Goal: Check status: Check status

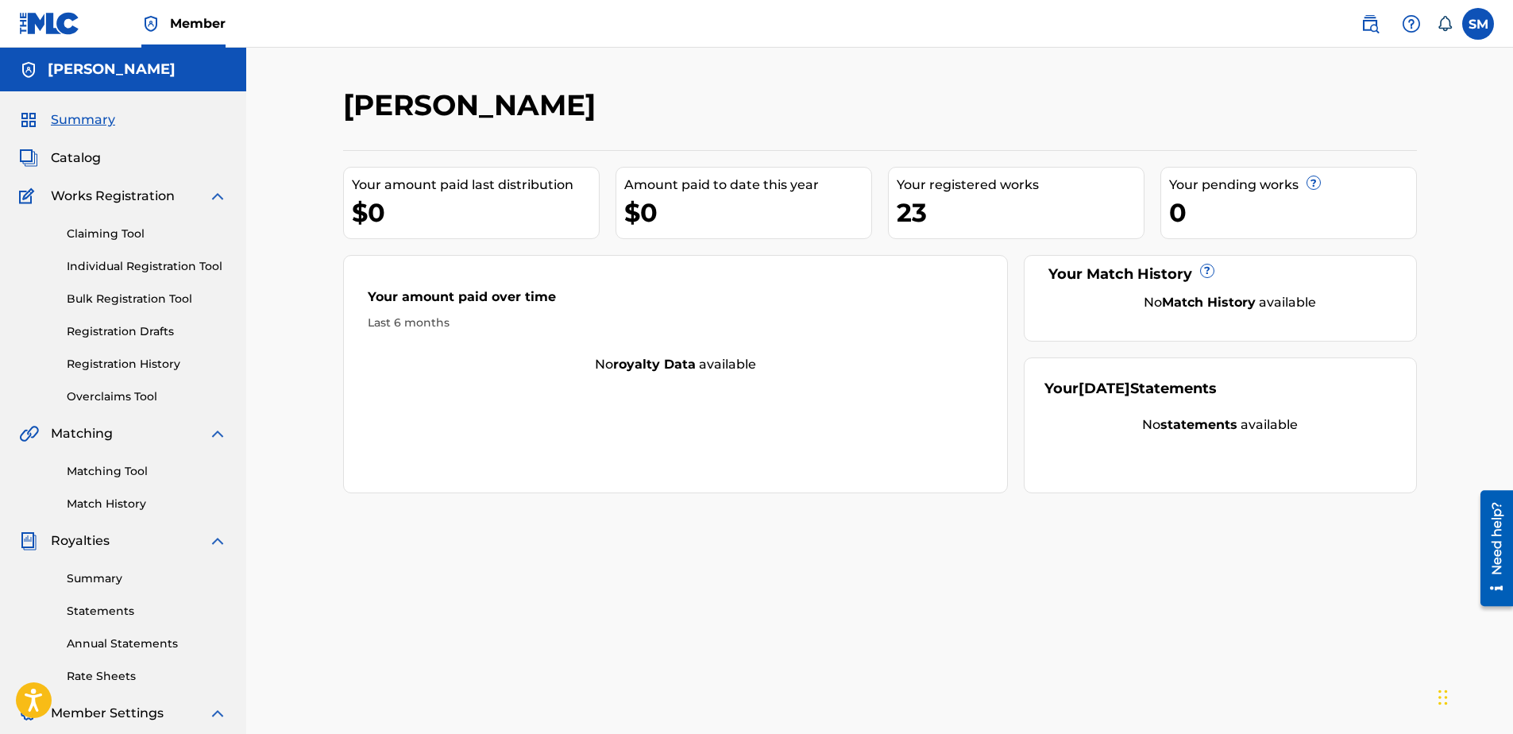
click at [123, 367] on link "Registration History" at bounding box center [147, 364] width 160 height 17
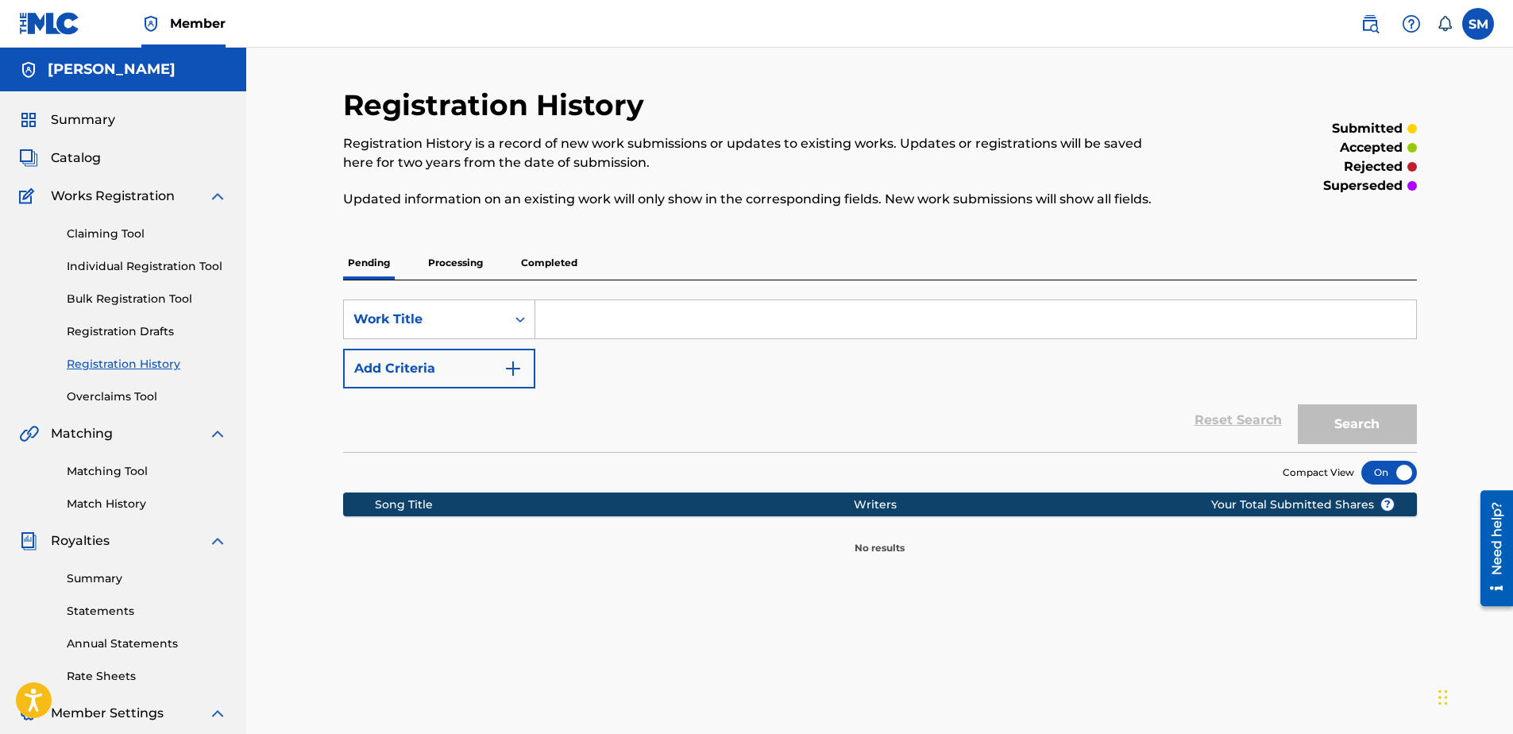
click at [435, 265] on p "Processing" at bounding box center [455, 262] width 64 height 33
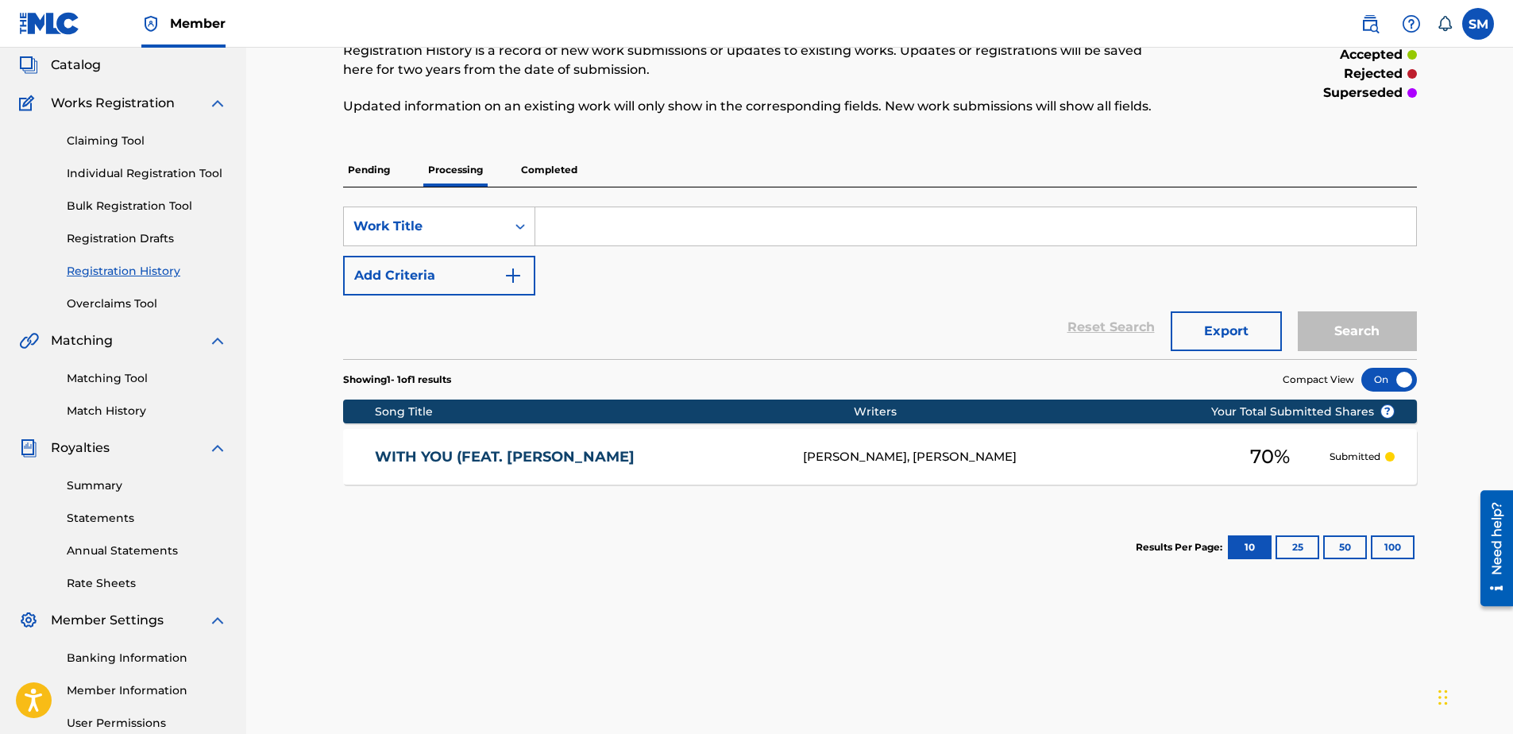
scroll to position [94, 0]
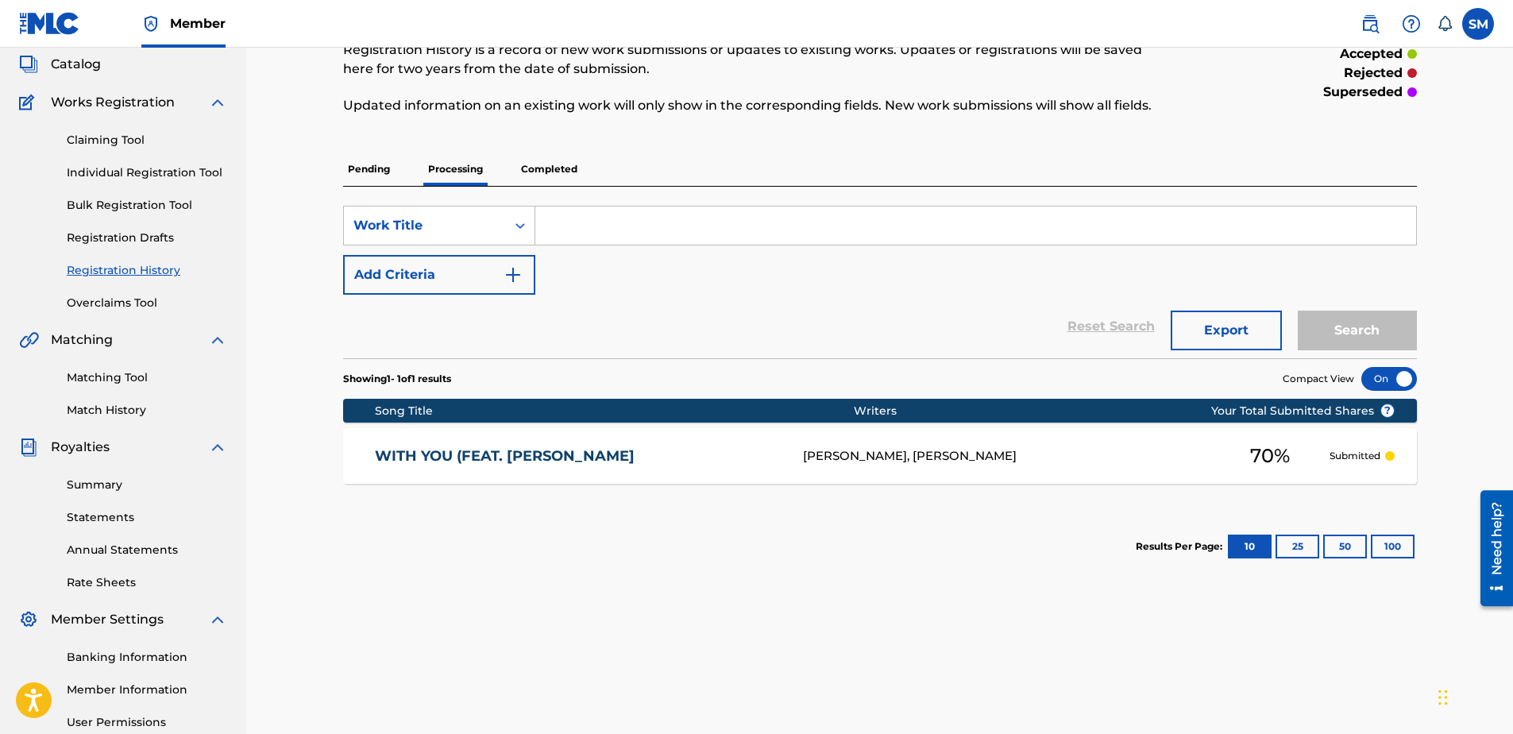
click at [554, 169] on p "Completed" at bounding box center [549, 168] width 66 height 33
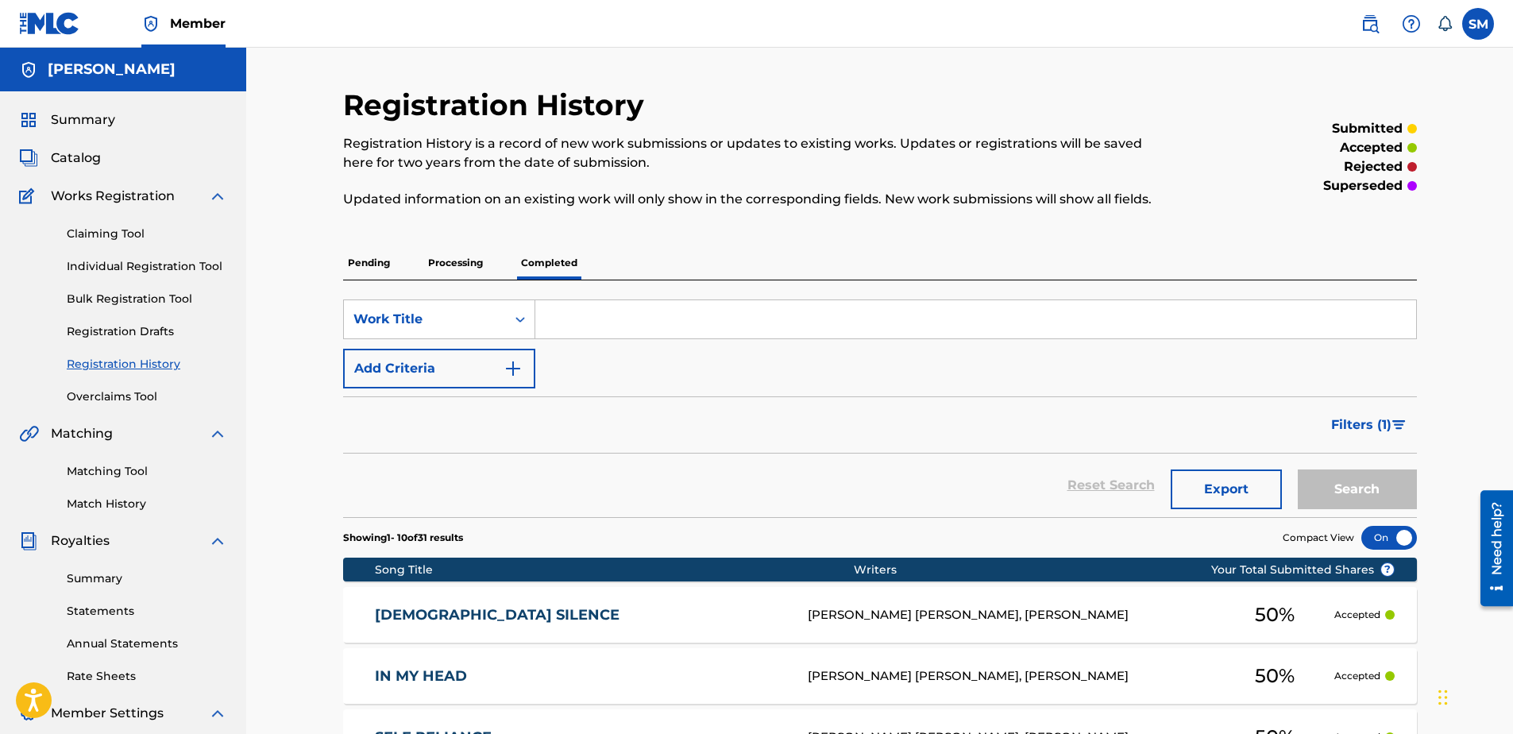
click at [251, 396] on div "Registration History Registration History is a record of new work submissions o…" at bounding box center [879, 674] width 1267 height 1253
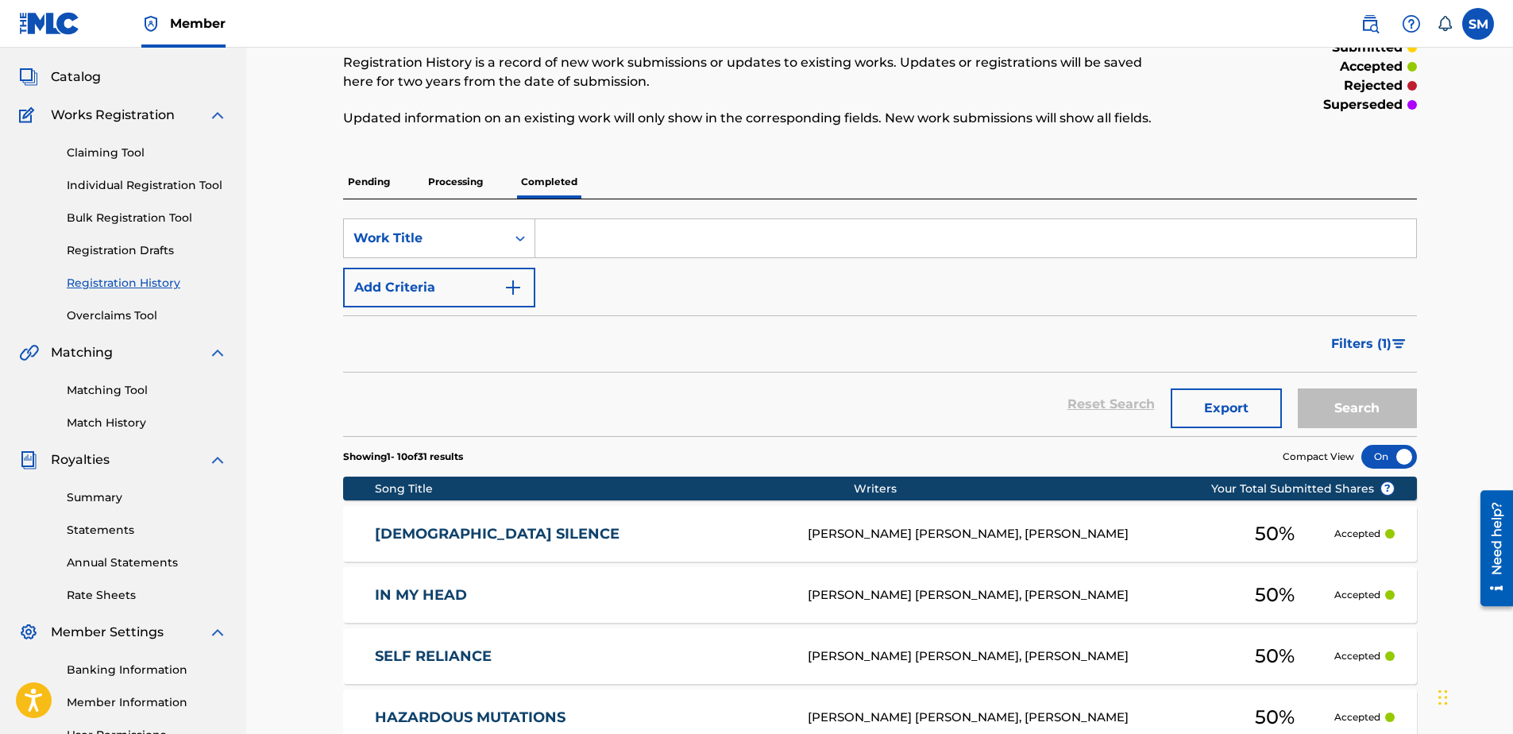
scroll to position [80, 0]
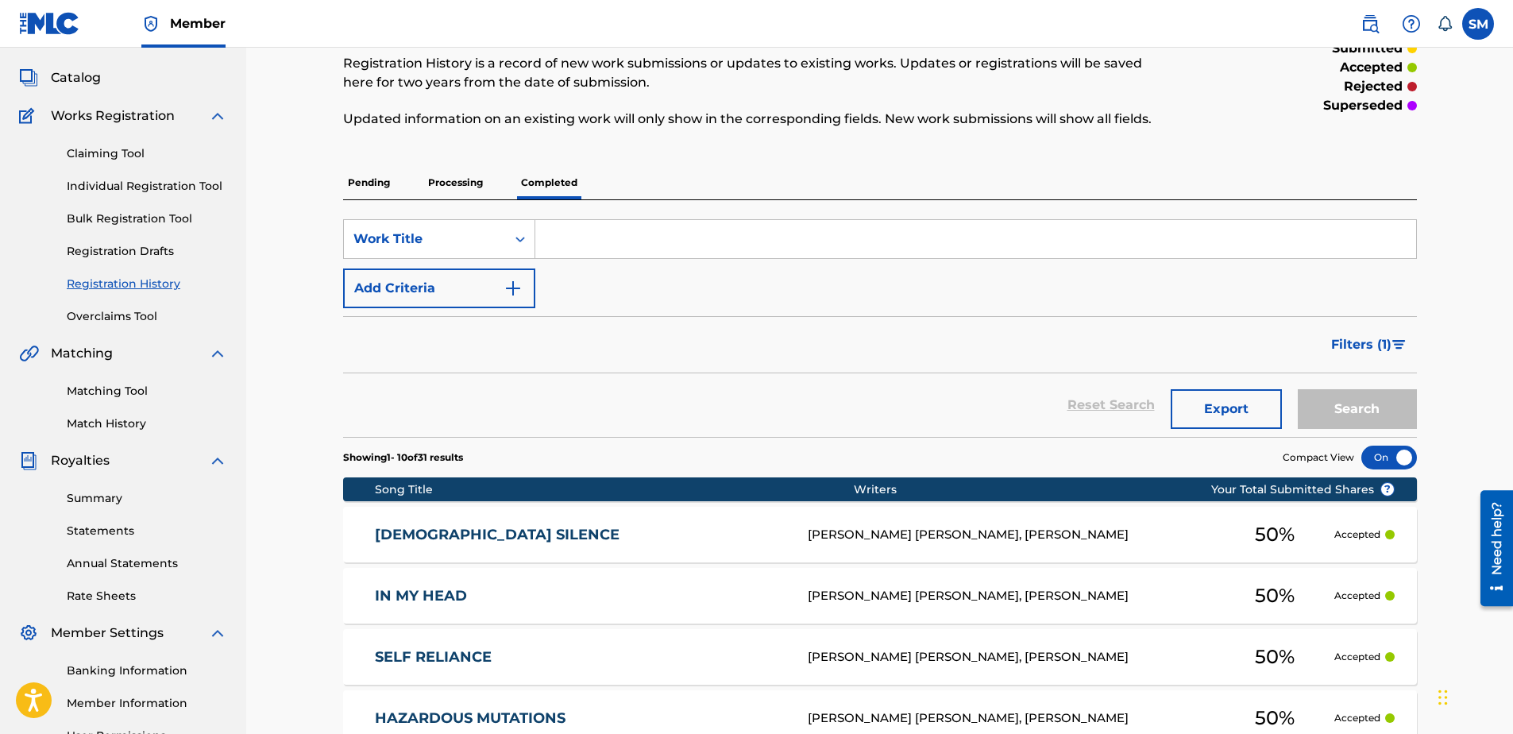
drag, startPoint x: 457, startPoint y: 190, endPoint x: 457, endPoint y: 176, distance: 14.3
click at [457, 176] on p "Processing" at bounding box center [455, 182] width 64 height 33
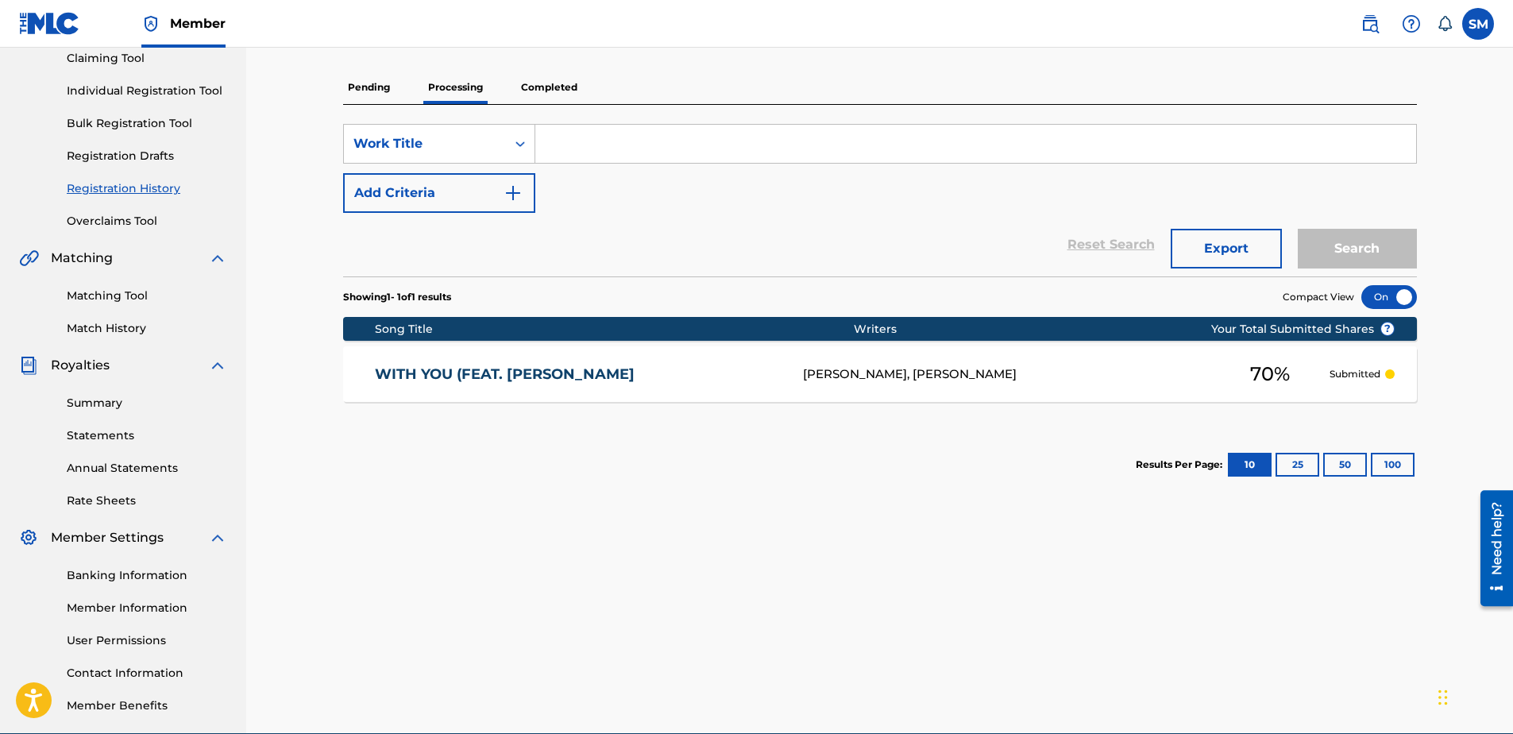
scroll to position [189, 0]
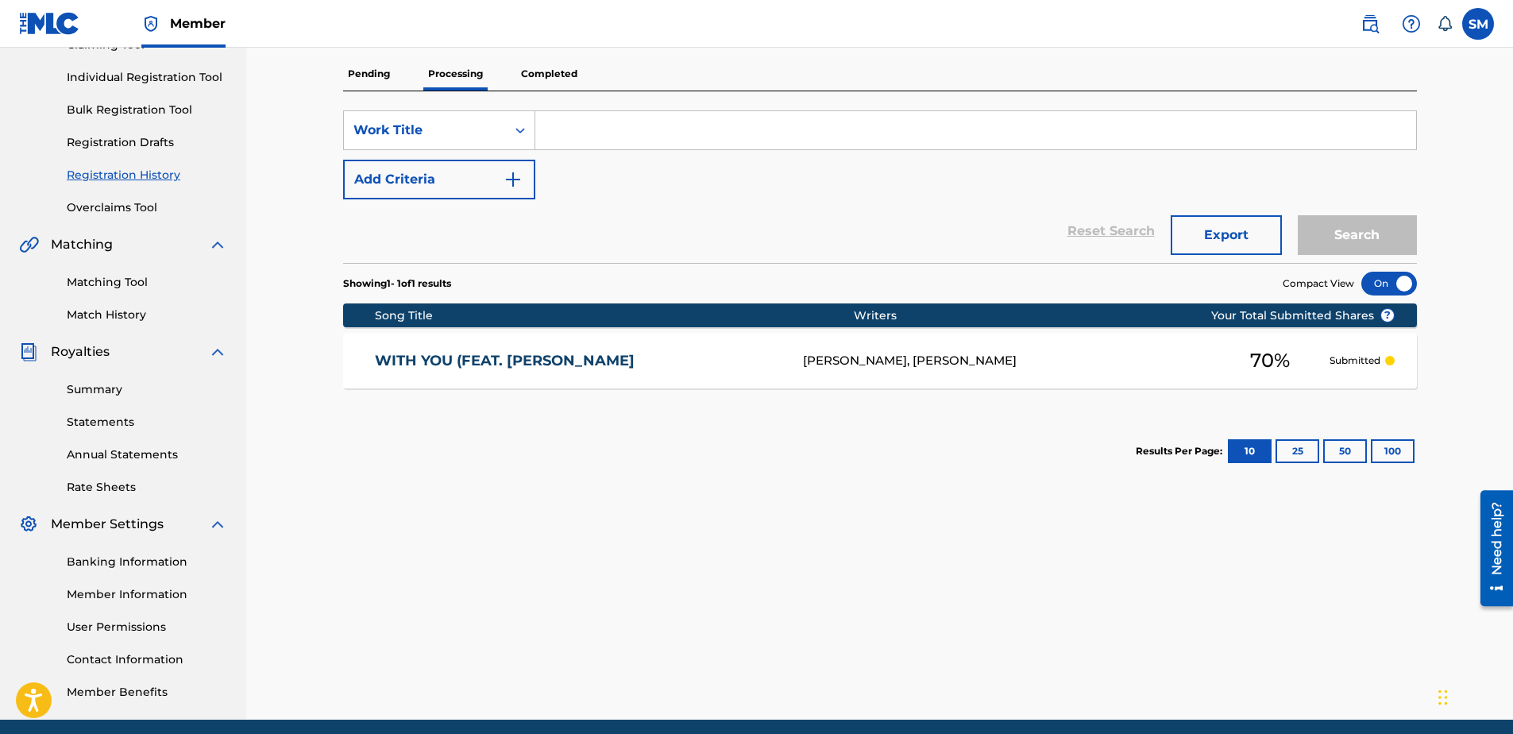
click at [98, 388] on link "Summary" at bounding box center [147, 389] width 160 height 17
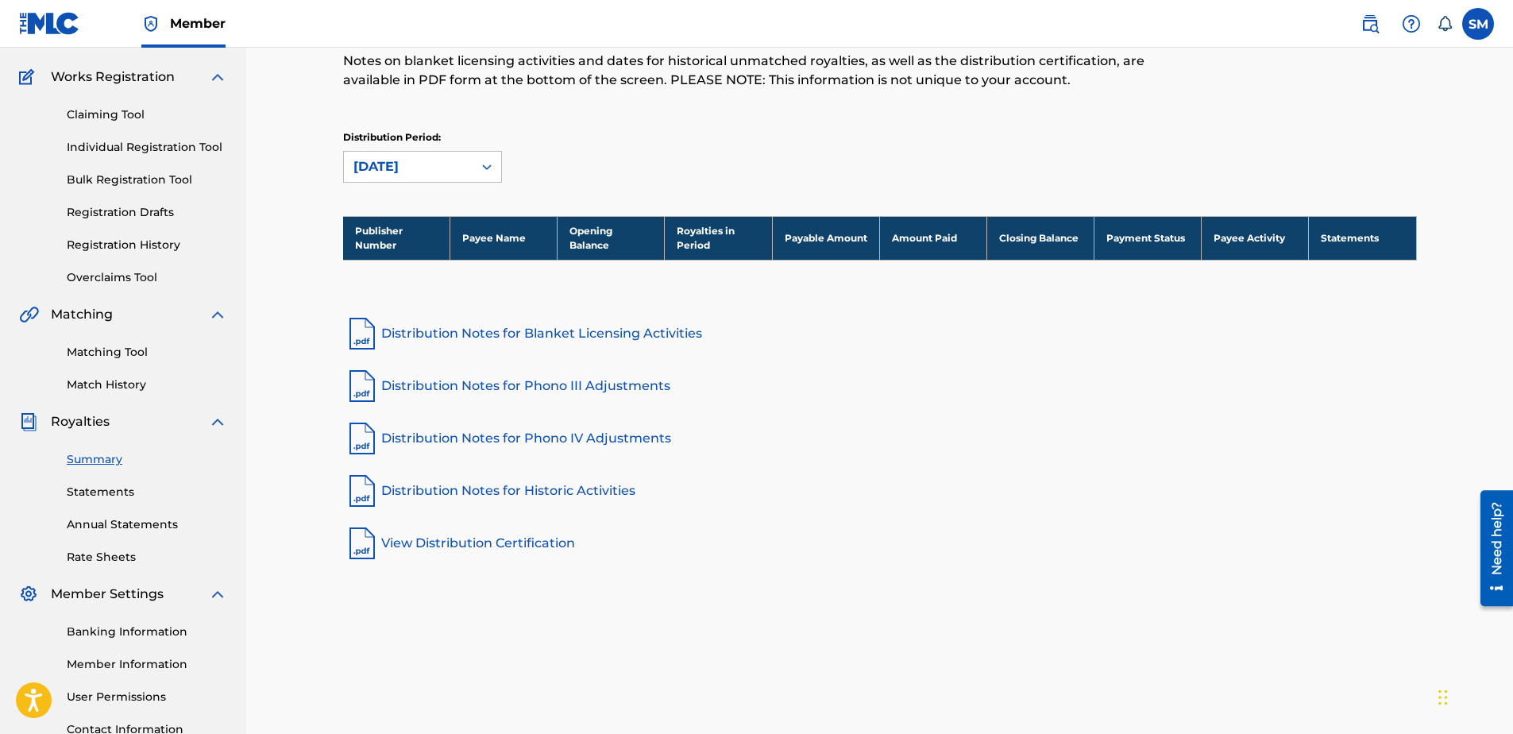
scroll to position [120, 0]
click at [125, 492] on link "Statements" at bounding box center [147, 491] width 160 height 17
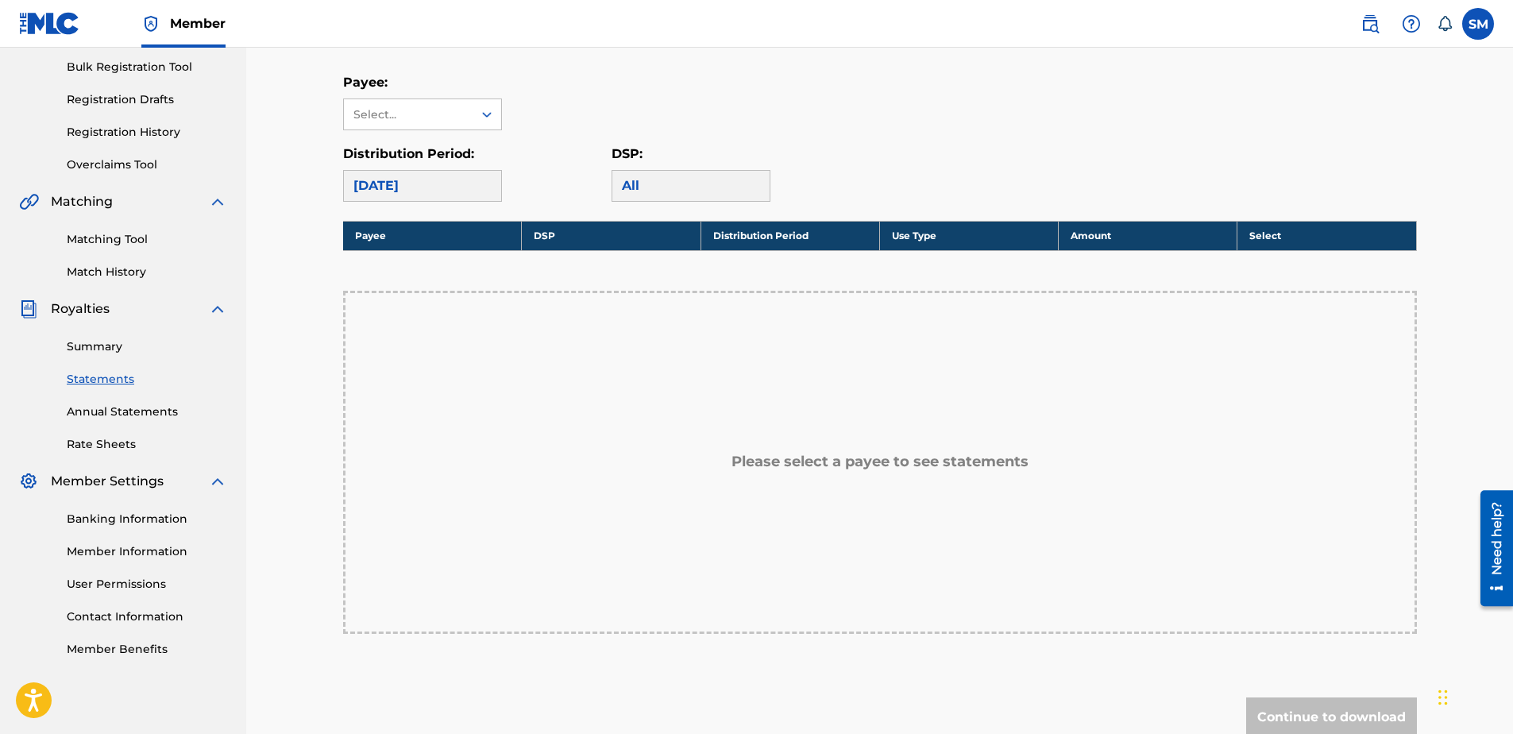
scroll to position [233, 0]
click at [157, 413] on link "Annual Statements" at bounding box center [147, 411] width 160 height 17
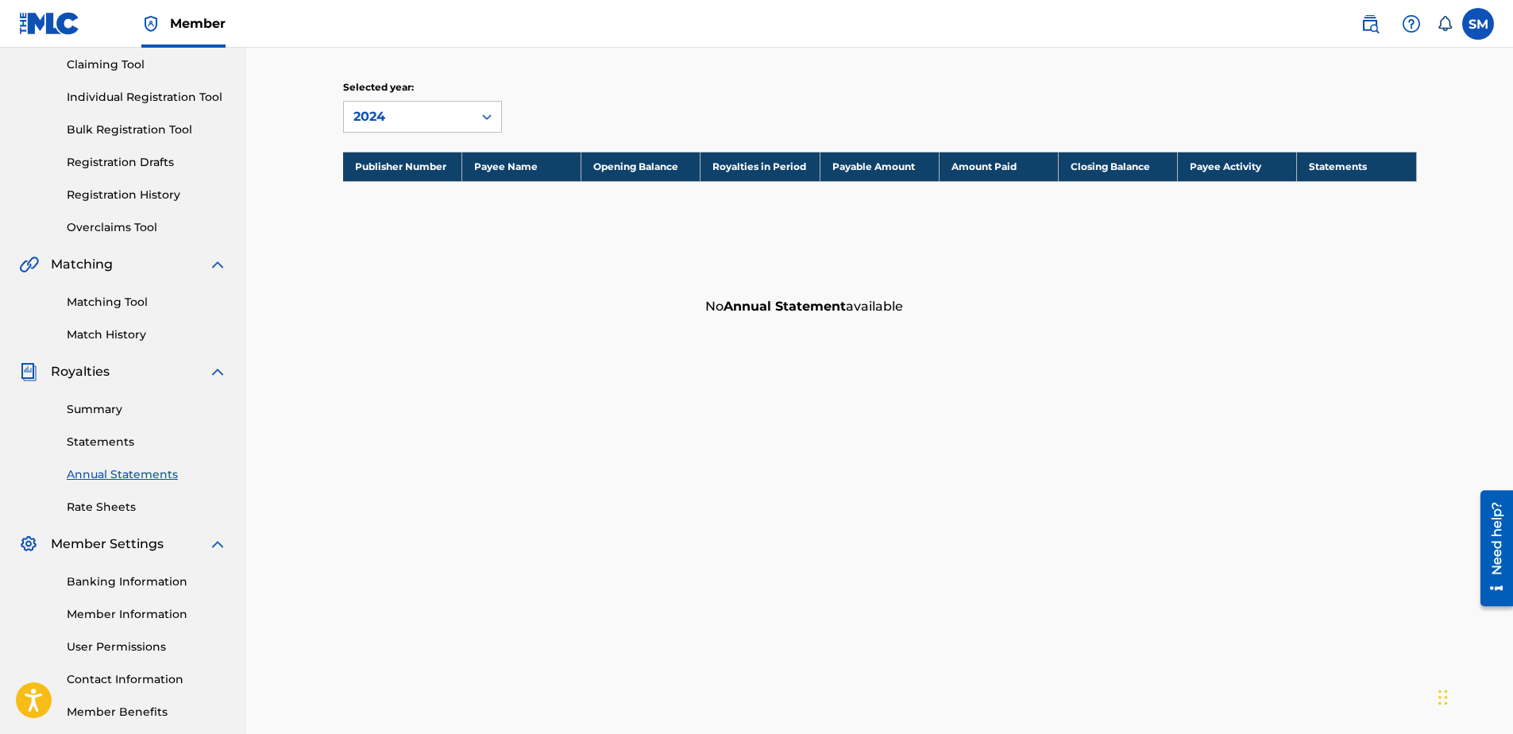
scroll to position [170, 0]
click at [102, 404] on link "Summary" at bounding box center [147, 408] width 160 height 17
